Goal: Navigation & Orientation: Find specific page/section

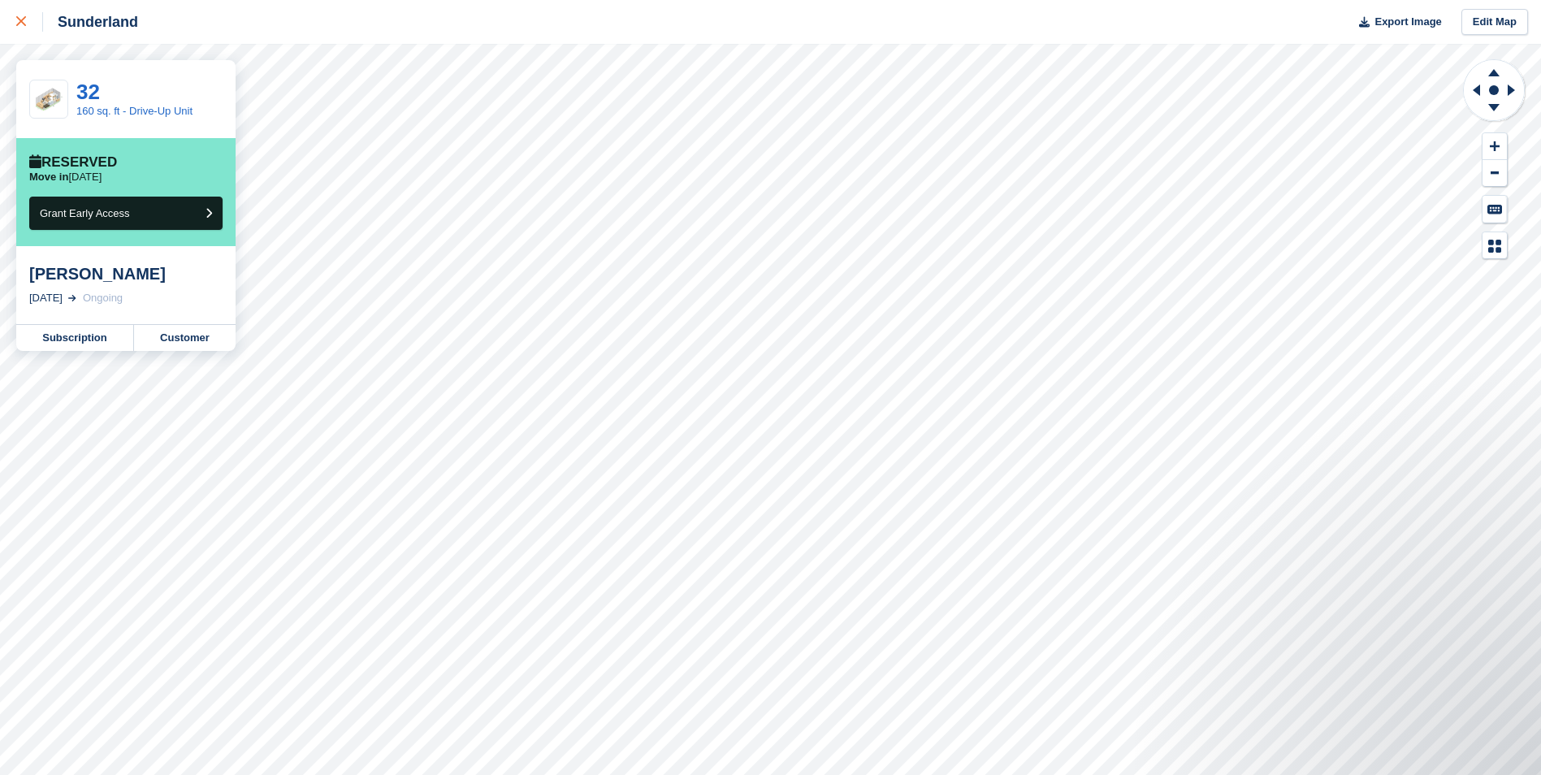
click at [23, 24] on icon at bounding box center [21, 21] width 10 height 10
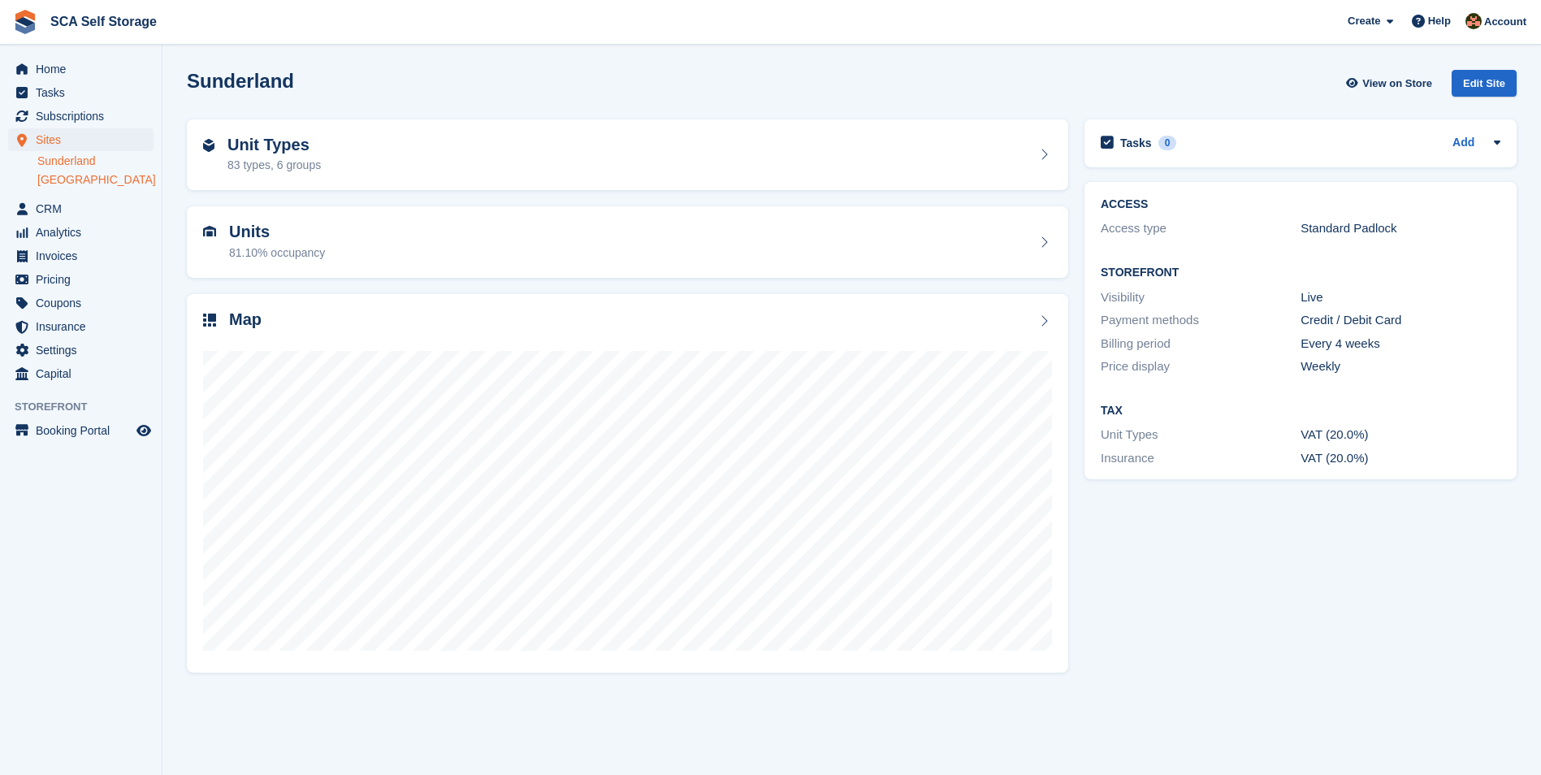
click at [68, 177] on link "[GEOGRAPHIC_DATA]" at bounding box center [95, 179] width 116 height 15
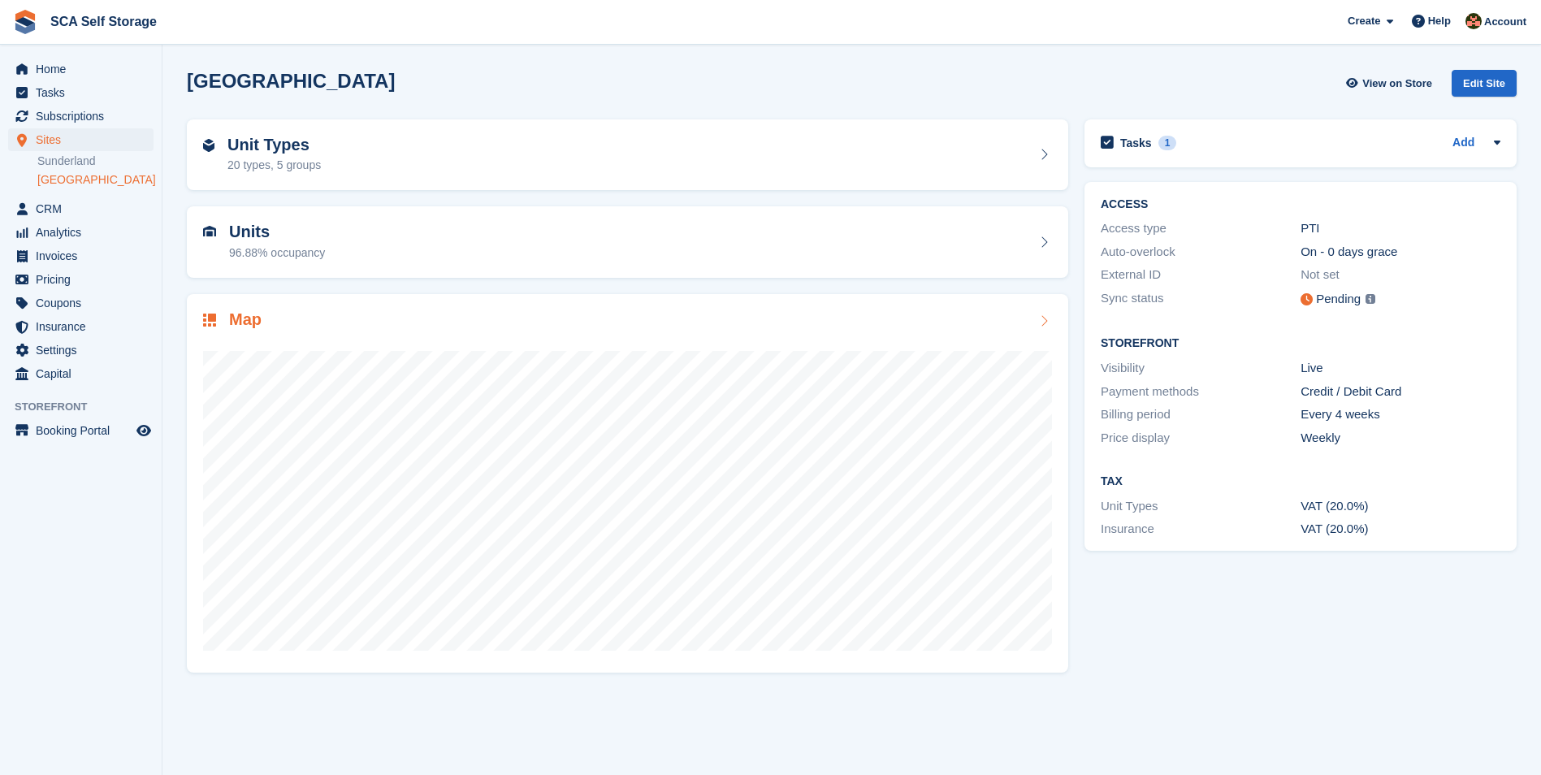
click at [383, 319] on div "Map" at bounding box center [627, 321] width 849 height 22
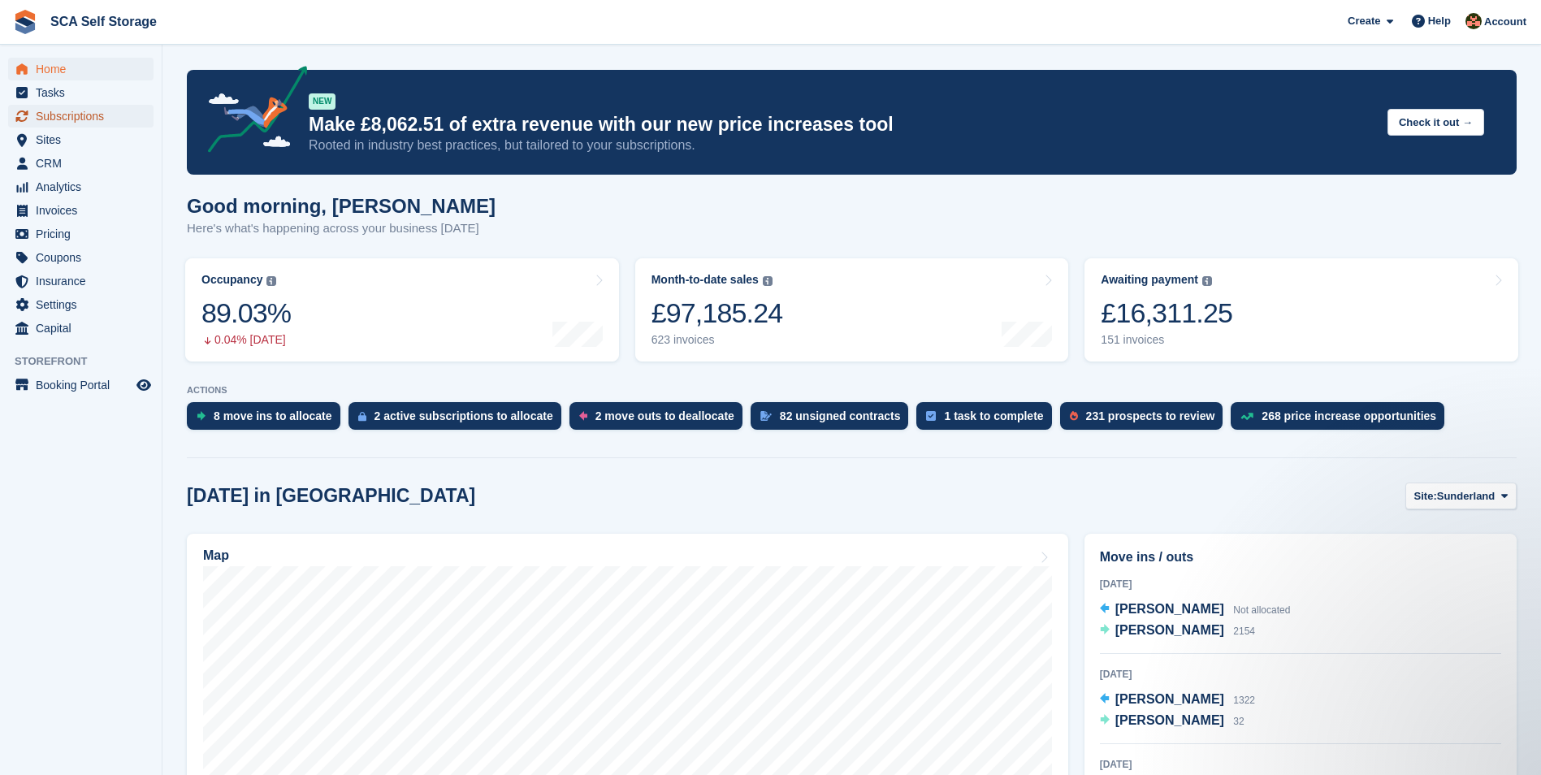
click at [54, 117] on span "Subscriptions" at bounding box center [84, 116] width 97 height 23
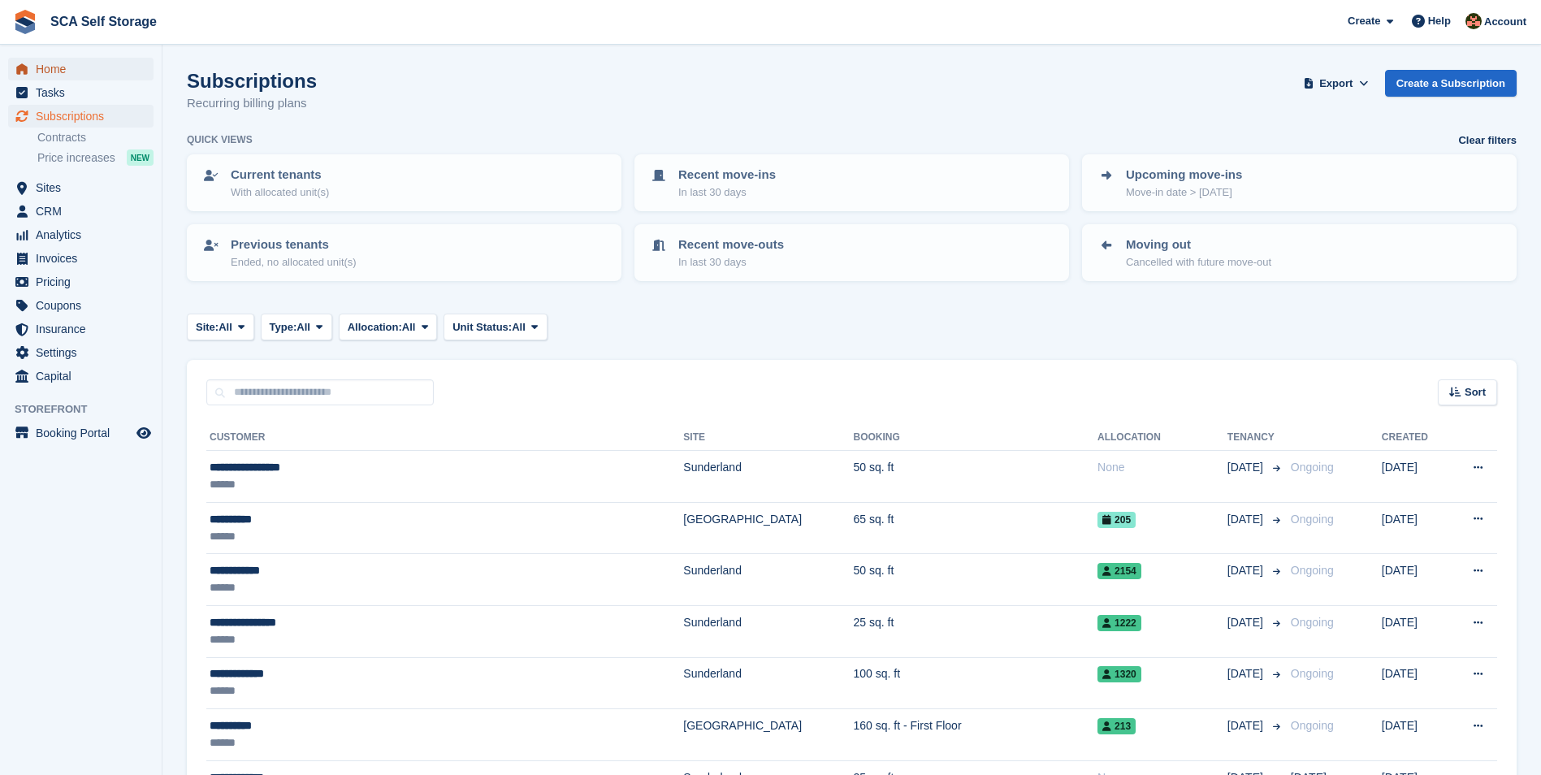
click at [54, 75] on span "Home" at bounding box center [84, 69] width 97 height 23
